Goal: Task Accomplishment & Management: Manage account settings

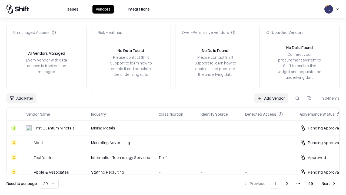
click at [271, 98] on link "Add Vendor" at bounding box center [272, 98] width 34 height 10
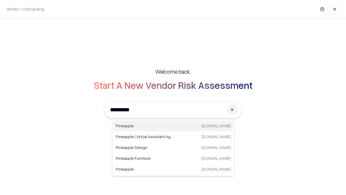
click at [173, 126] on div "Pineapple [DOMAIN_NAME]" at bounding box center [174, 125] width 120 height 11
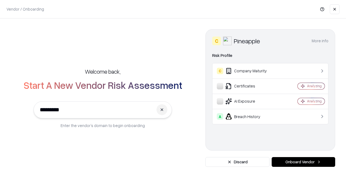
type input "*********"
click at [303, 162] on button "Onboard Vendor" at bounding box center [304, 162] width 64 height 10
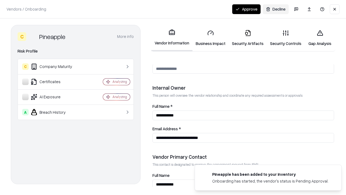
scroll to position [280, 0]
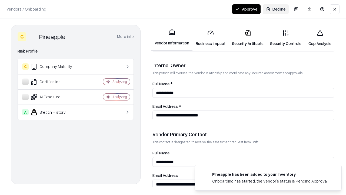
click at [248, 38] on link "Security Artifacts" at bounding box center [248, 37] width 38 height 25
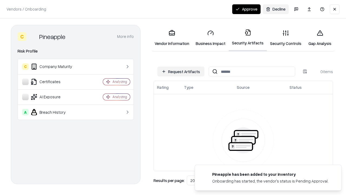
click at [181, 71] on button "Request Artifacts" at bounding box center [180, 72] width 47 height 10
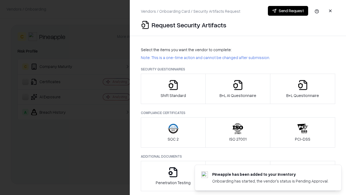
click at [303, 89] on icon "button" at bounding box center [303, 85] width 11 height 11
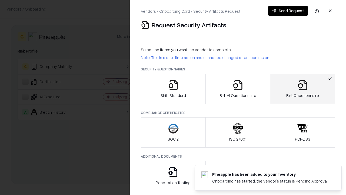
click at [238, 89] on icon "button" at bounding box center [238, 85] width 11 height 11
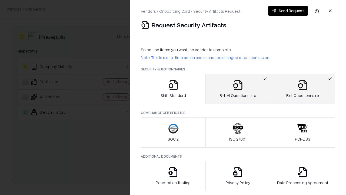
click at [288, 11] on button "Send Request" at bounding box center [288, 11] width 40 height 10
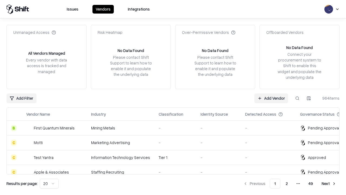
click at [271, 98] on link "Add Vendor" at bounding box center [272, 98] width 34 height 10
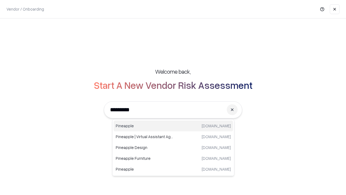
click at [173, 126] on div "Pineapple [DOMAIN_NAME]" at bounding box center [174, 125] width 120 height 11
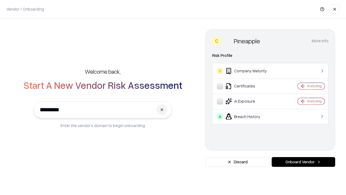
type input "*********"
click at [303, 162] on button "Onboard Vendor" at bounding box center [304, 162] width 64 height 10
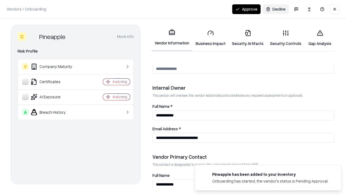
scroll to position [280, 0]
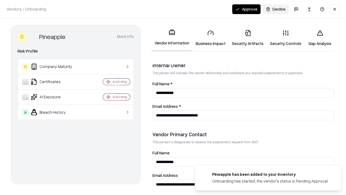
click at [246, 9] on button "Approve" at bounding box center [246, 9] width 28 height 10
